Goal: Task Accomplishment & Management: Complete application form

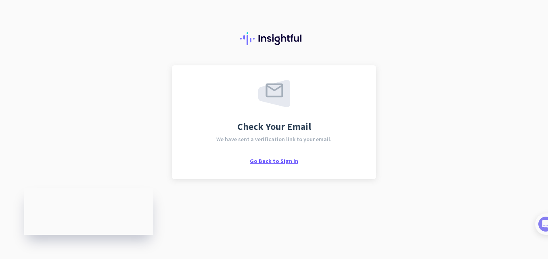
click at [287, 160] on span "Go Back to Sign In" at bounding box center [274, 160] width 48 height 7
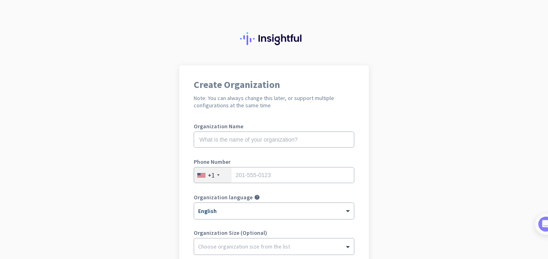
click at [430, 184] on app-onboarding-organization "Create Organization Note: You can always change this later, or support multiple…" at bounding box center [274, 227] width 548 height 325
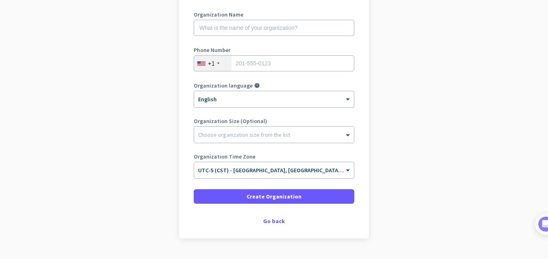
scroll to position [132, 0]
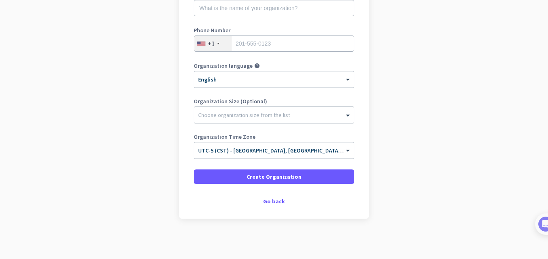
click at [272, 201] on div "Go back" at bounding box center [274, 202] width 161 height 6
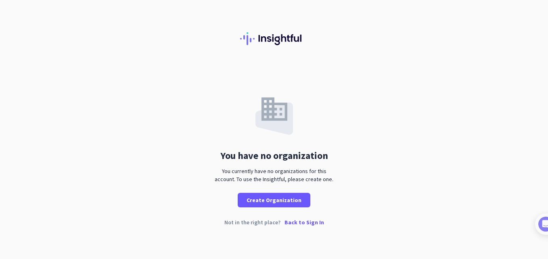
click at [303, 223] on p "Back to Sign In" at bounding box center [305, 223] width 40 height 6
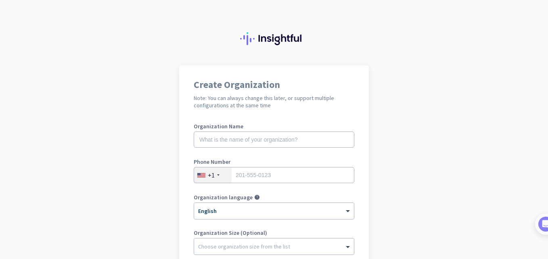
click at [400, 216] on app-onboarding-organization "Create Organization Note: You can always change this later, or support multiple…" at bounding box center [274, 227] width 548 height 325
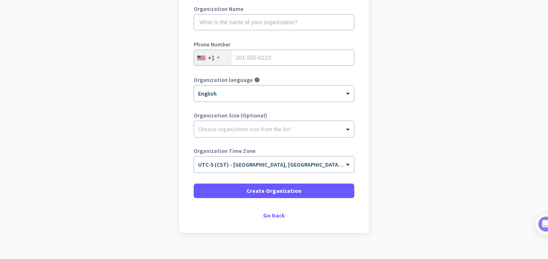
scroll to position [132, 0]
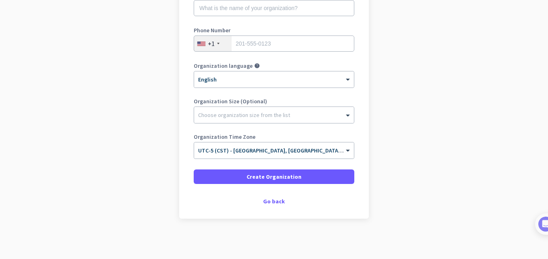
click at [400, 216] on app-onboarding-organization "Create Organization Note: You can always change this later, or support multiple…" at bounding box center [274, 96] width 548 height 325
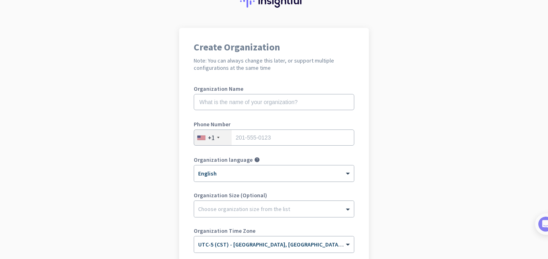
scroll to position [35, 0]
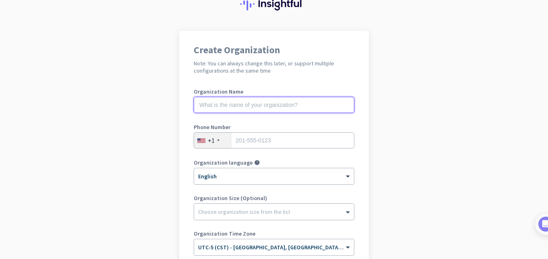
click at [214, 107] on input "text" at bounding box center [274, 105] width 161 height 16
type input "Erica Milton"
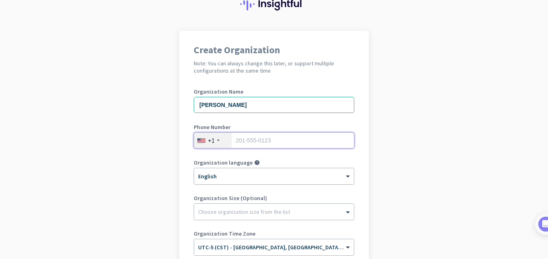
click at [263, 145] on input "tel" at bounding box center [274, 140] width 161 height 16
type input "6827278234"
click at [419, 211] on app-onboarding-organization "Create Organization Note: You can always change this later, or support multiple…" at bounding box center [274, 193] width 548 height 325
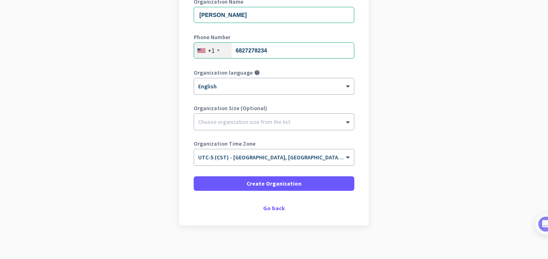
scroll to position [132, 0]
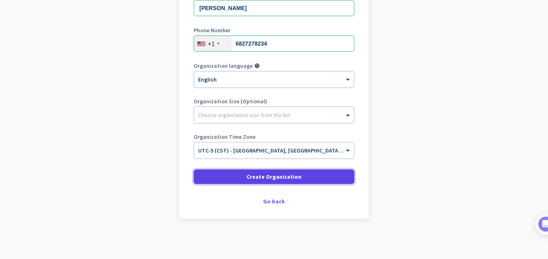
click at [310, 174] on span at bounding box center [274, 176] width 161 height 19
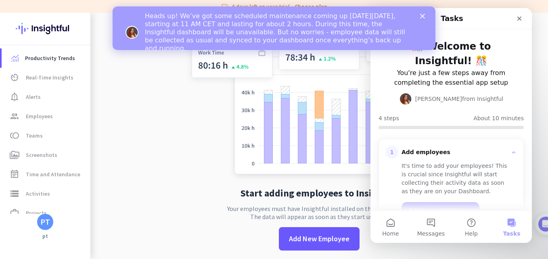
click at [423, 14] on icon "Close" at bounding box center [422, 16] width 5 height 5
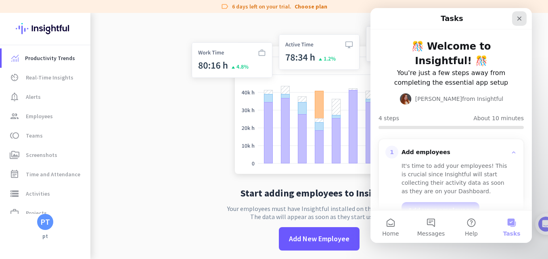
click at [521, 16] on icon "Close" at bounding box center [519, 18] width 6 height 6
